Goal: Navigation & Orientation: Find specific page/section

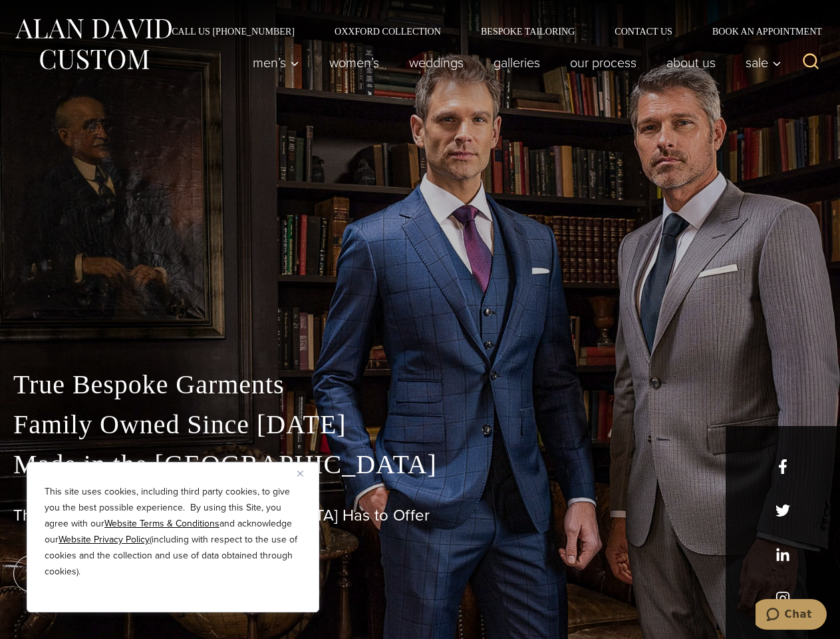
click at [420, 319] on div "True Bespoke Garments Family Owned Since [DATE] Made in [GEOGRAPHIC_DATA] The B…" at bounding box center [420, 468] width 840 height 341
click at [305, 473] on button "Close" at bounding box center [305, 473] width 16 height 16
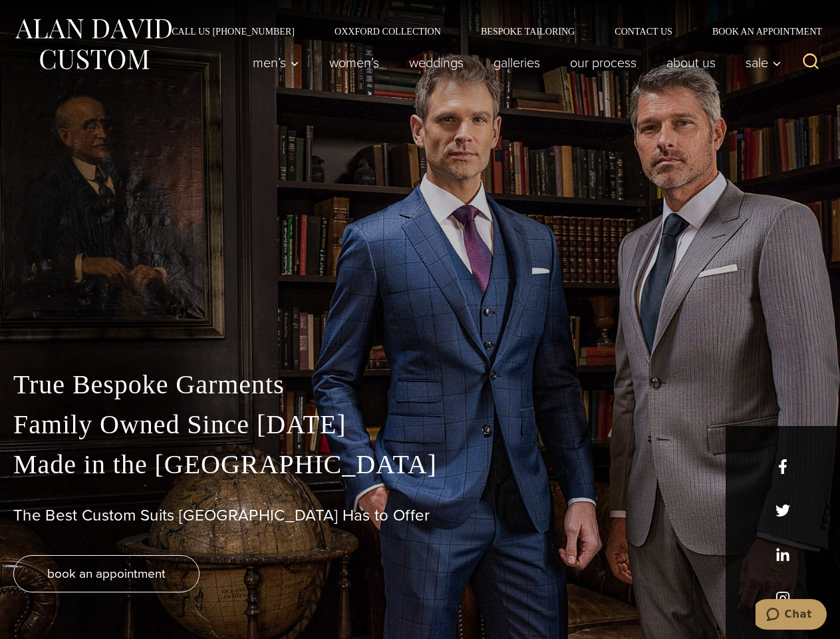
click at [173, 594] on div "True Bespoke Garments Family Owned Since [DATE] Made in [GEOGRAPHIC_DATA] The B…" at bounding box center [420, 502] width 840 height 274
click at [811, 63] on icon "Search" at bounding box center [811, 61] width 19 height 19
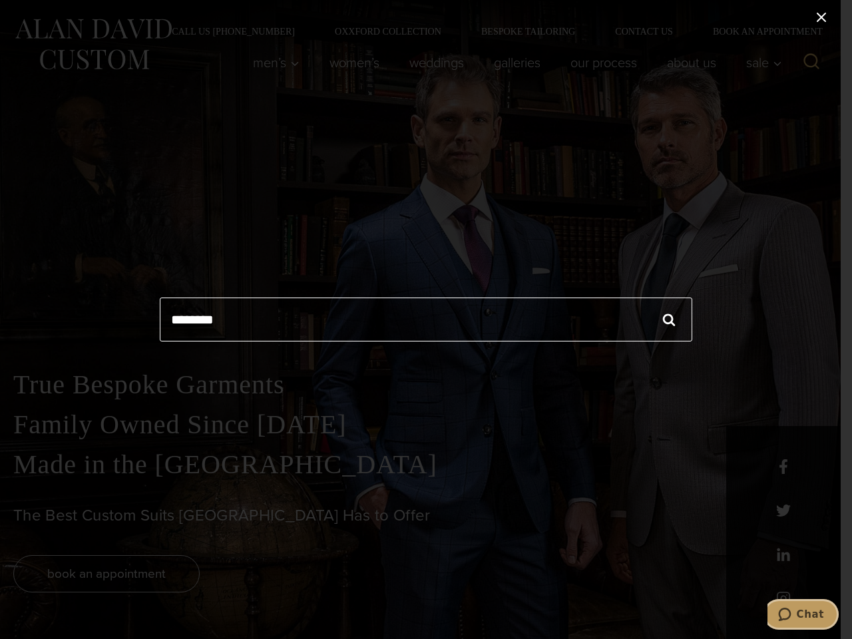
click at [791, 614] on icon "Chat" at bounding box center [784, 613] width 13 height 13
